Goal: Task Accomplishment & Management: Use online tool/utility

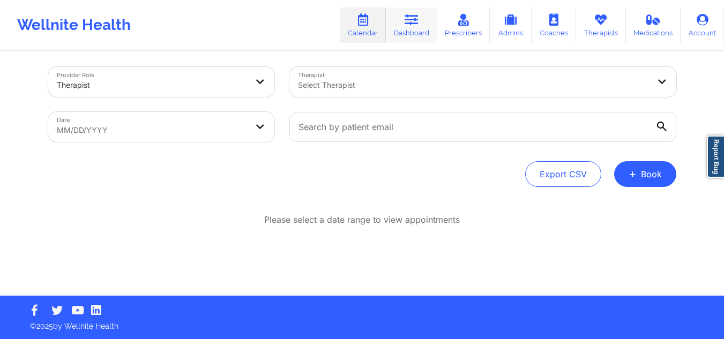
scroll to position [5, 0]
click at [414, 20] on icon at bounding box center [411, 20] width 14 height 12
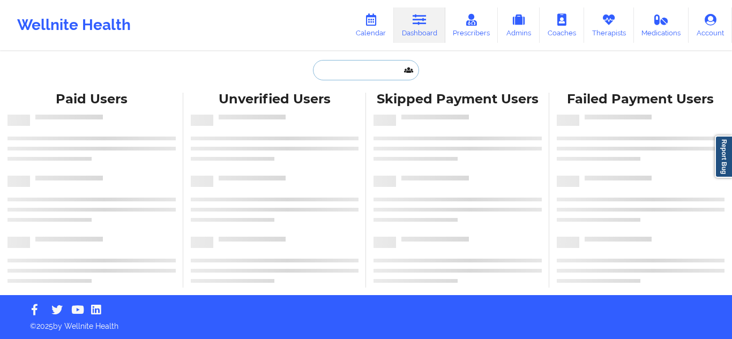
click at [370, 67] on input "text" at bounding box center [366, 70] width 106 height 20
paste input "[PERSON_NAME]"
type input "[PERSON_NAME]"
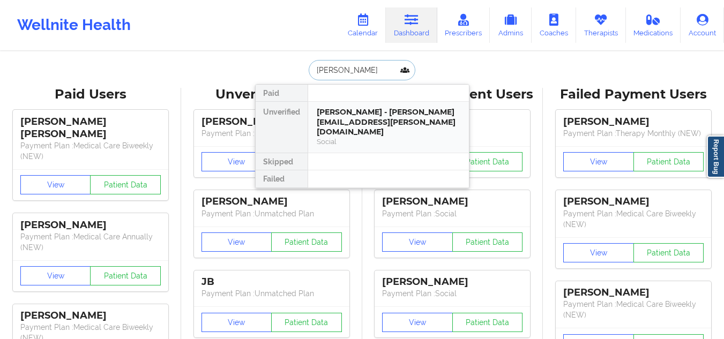
click at [393, 110] on div "[PERSON_NAME] - [PERSON_NAME][EMAIL_ADDRESS][PERSON_NAME][DOMAIN_NAME]" at bounding box center [389, 122] width 144 height 30
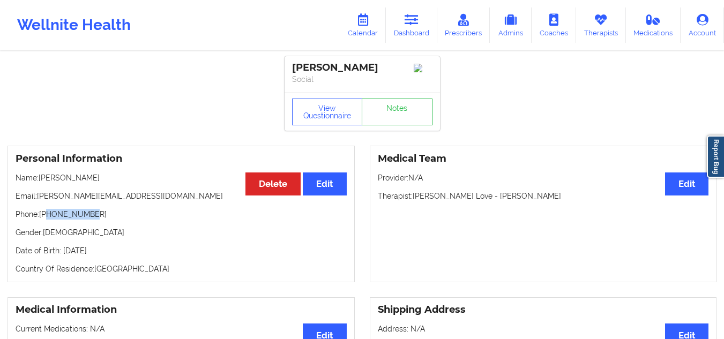
drag, startPoint x: 98, startPoint y: 222, endPoint x: 46, endPoint y: 219, distance: 52.1
click at [46, 219] on p "Phone: [PHONE_NUMBER]" at bounding box center [181, 214] width 331 height 11
copy p "9015037965"
